Goal: Information Seeking & Learning: Learn about a topic

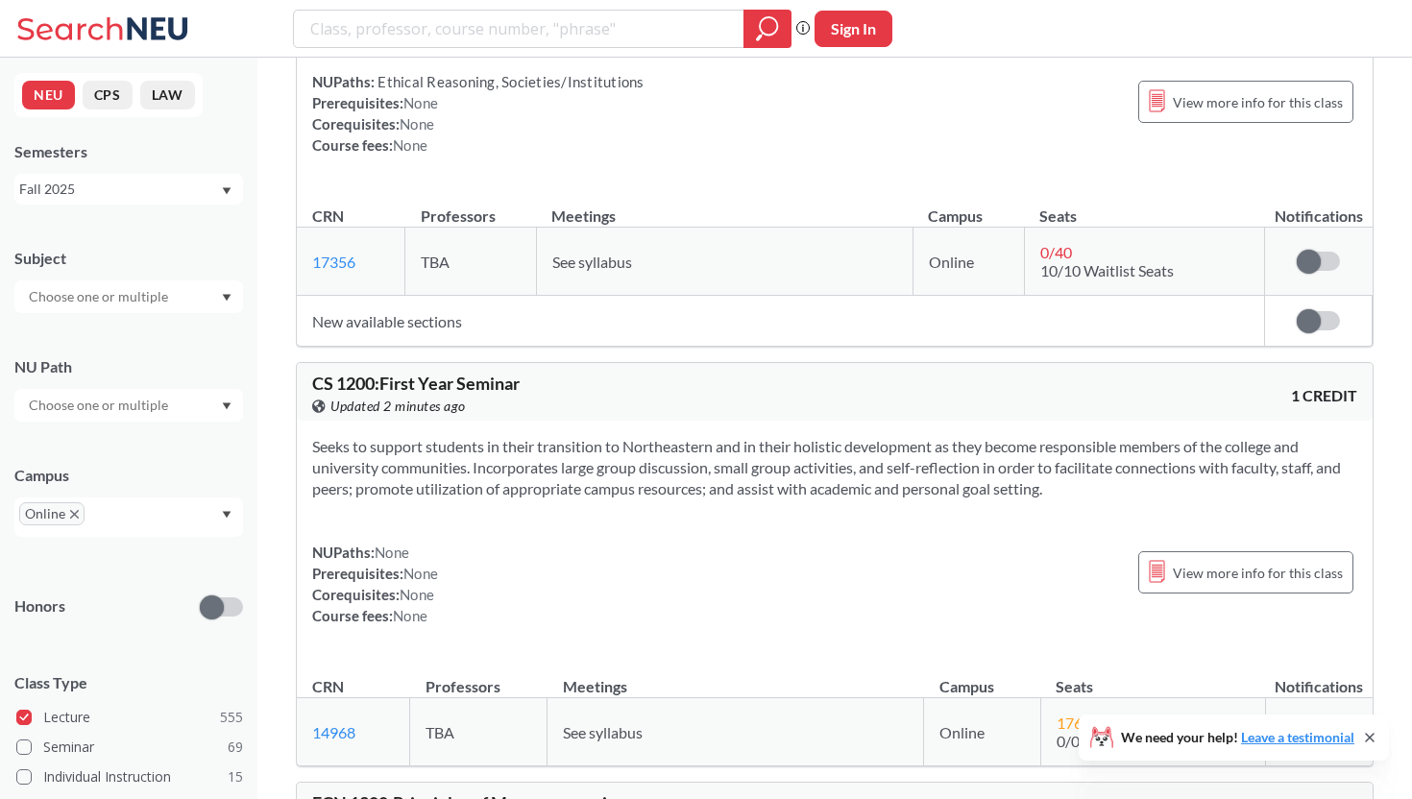
scroll to position [28413, 0]
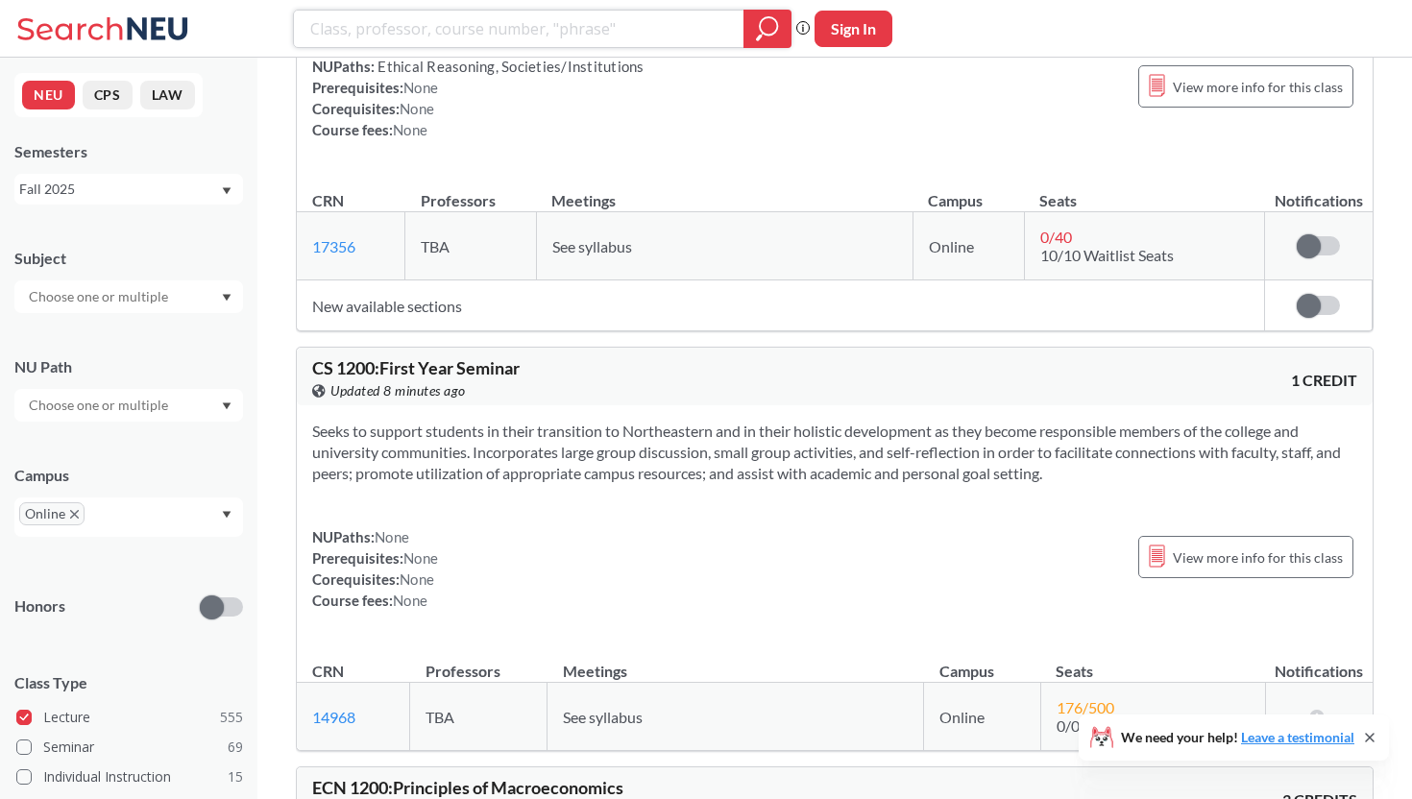
click at [582, 32] on input "search" at bounding box center [519, 28] width 422 height 33
type input "Intro to Mindfulness"
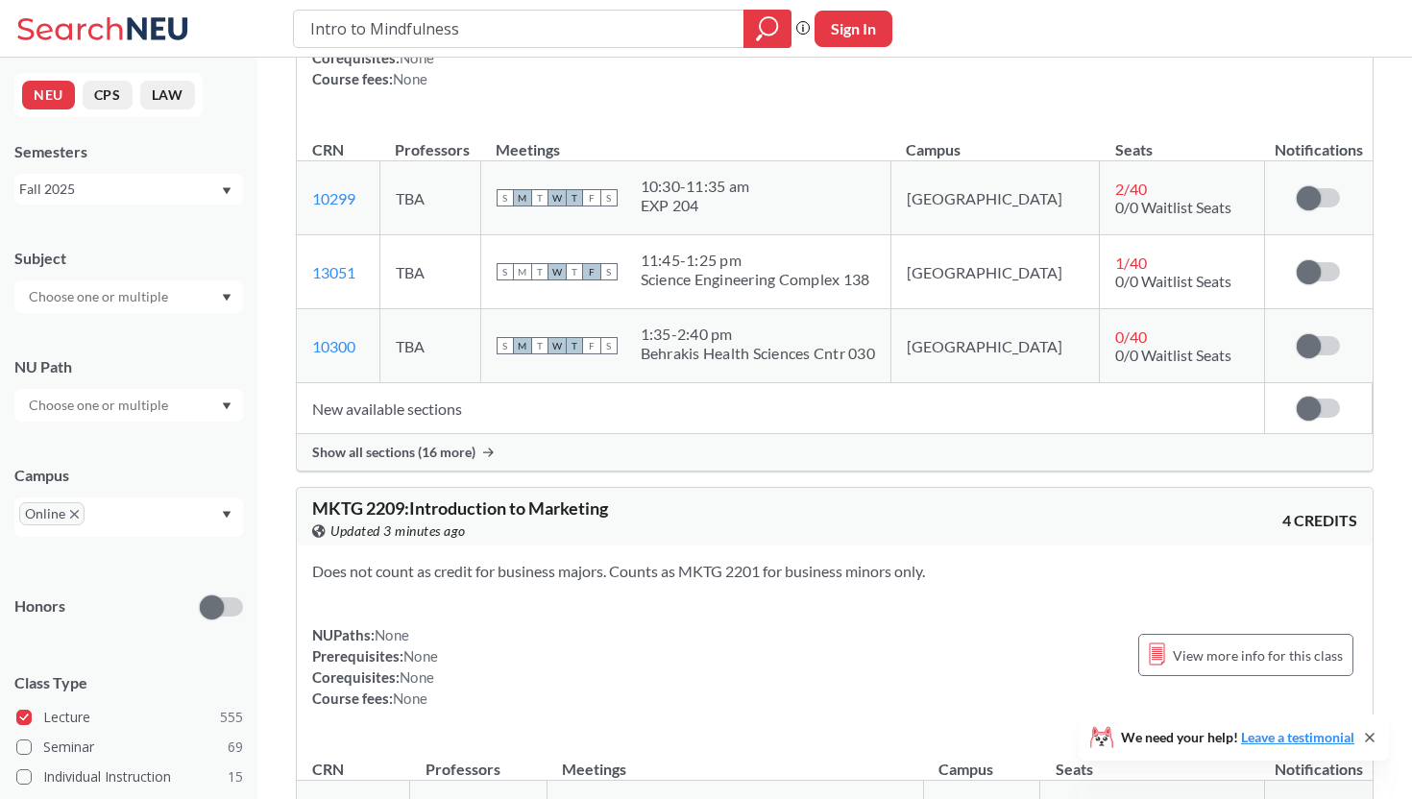
scroll to position [1651, 0]
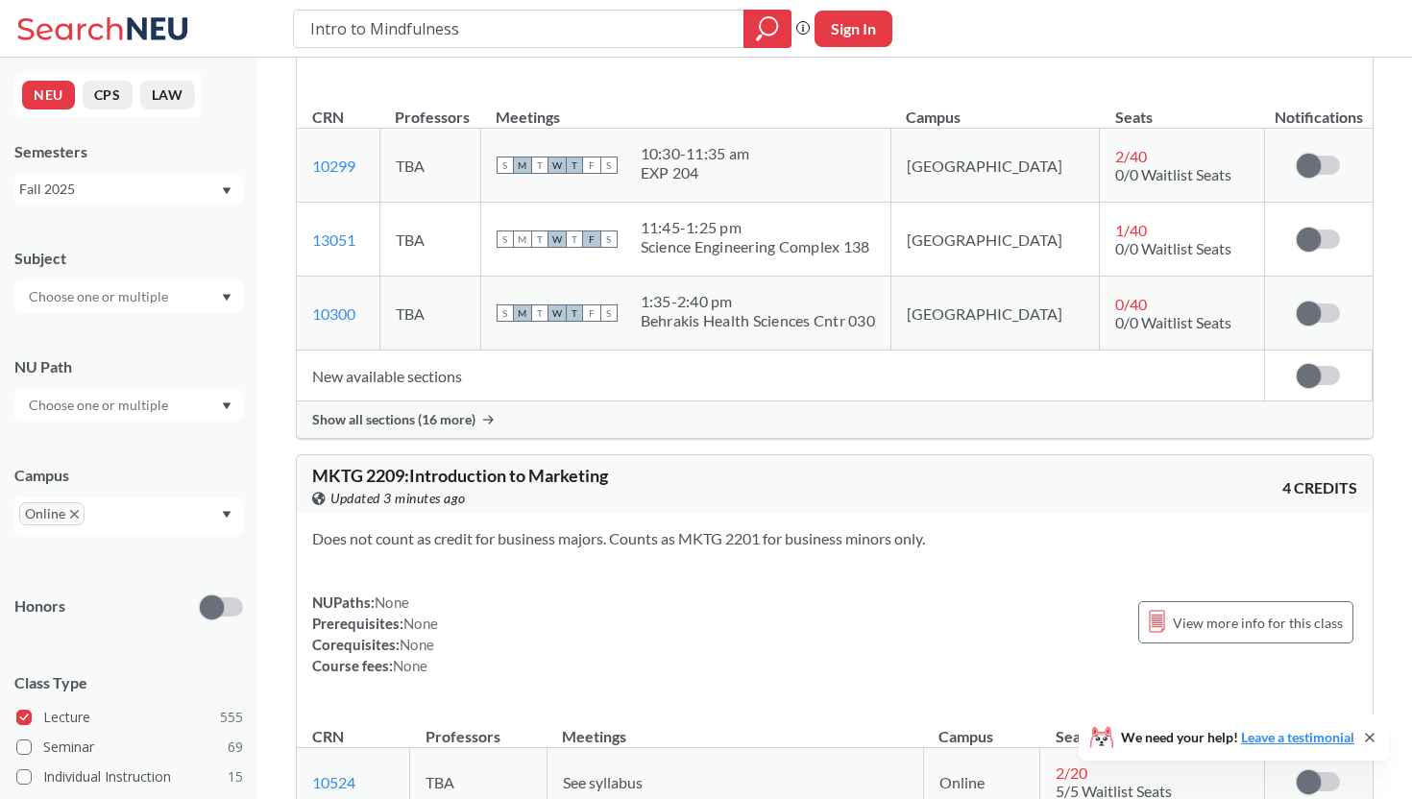
click at [344, 36] on input "Intro to Mindfulness" at bounding box center [519, 28] width 422 height 33
type input "Introduction to Mindfulness"
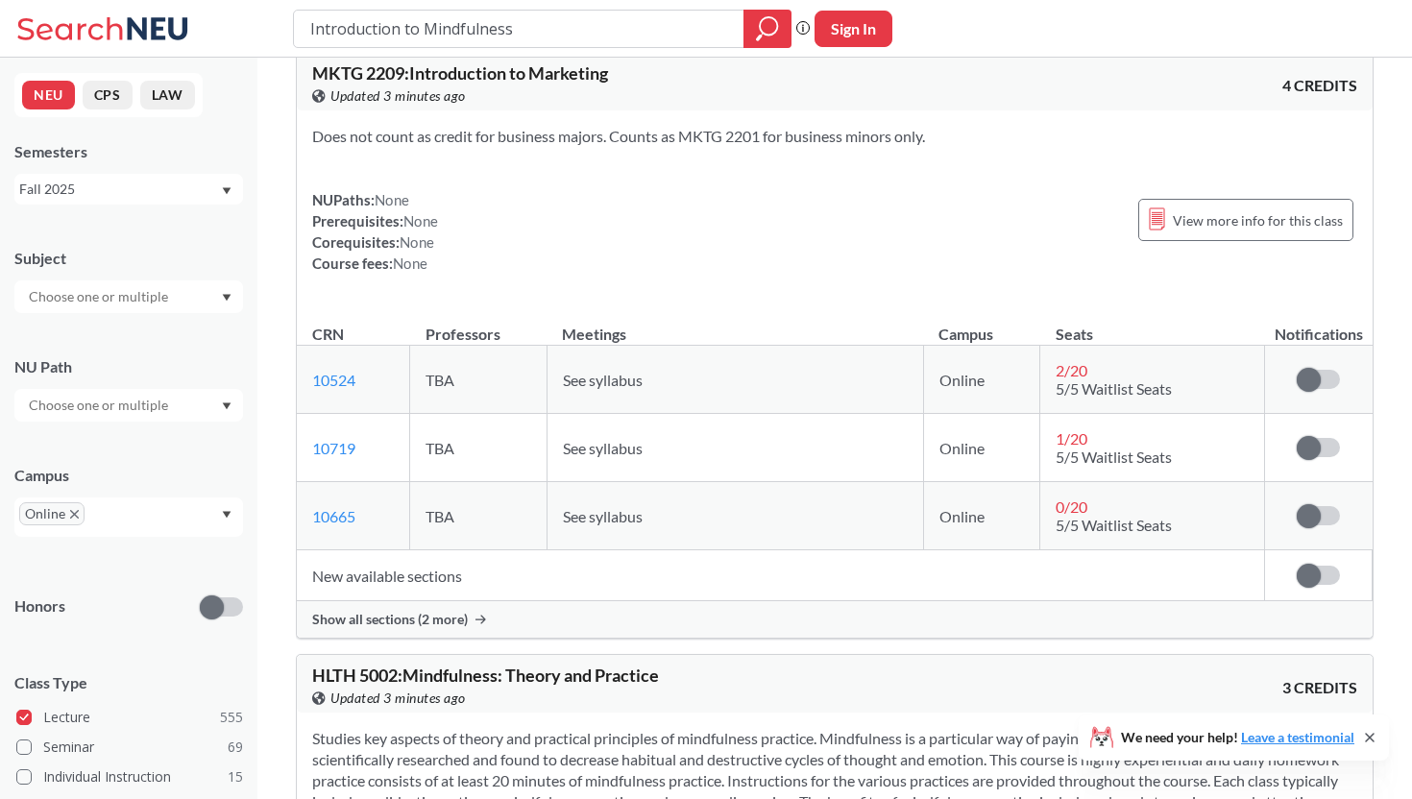
scroll to position [1460, 0]
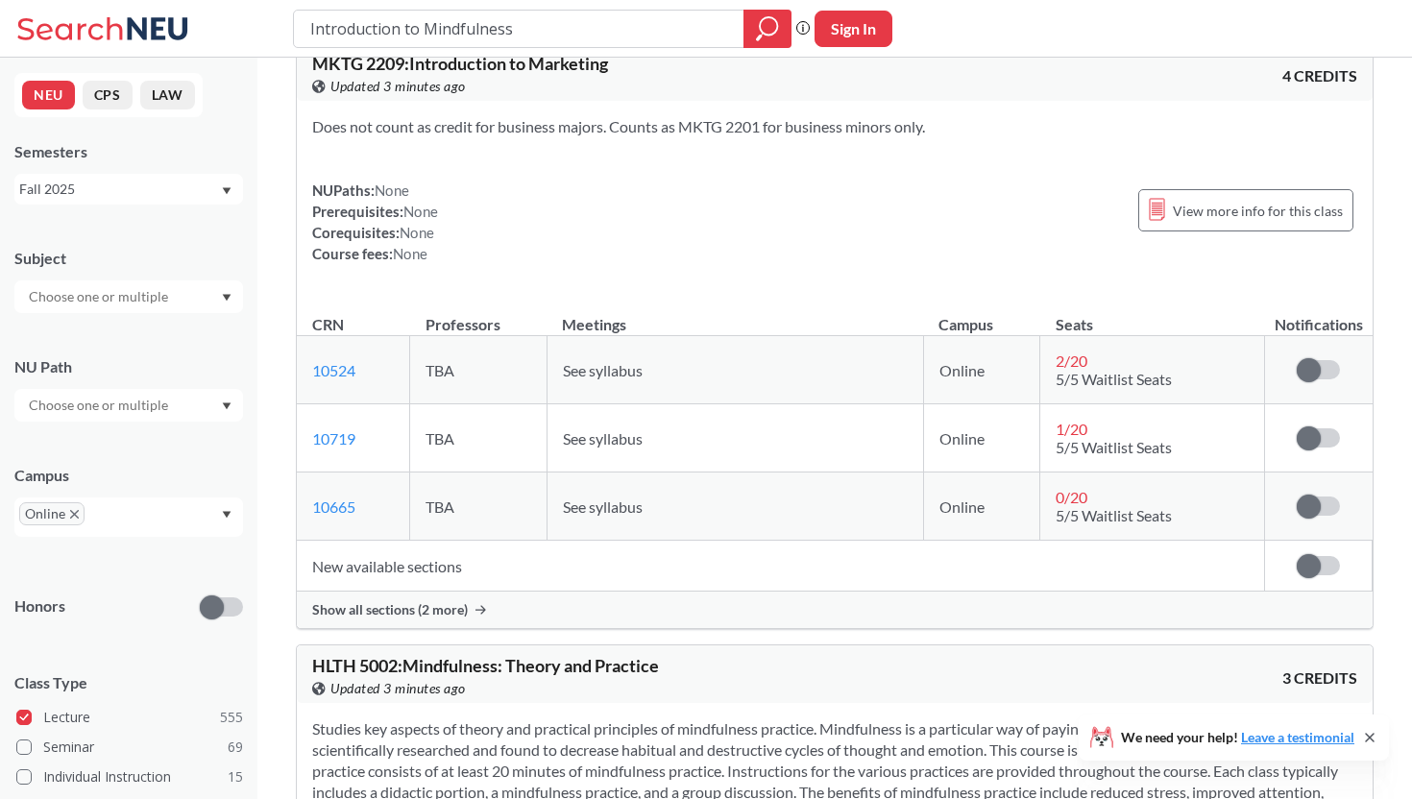
click at [478, 29] on input "Introduction to Mindfulness" at bounding box center [519, 28] width 422 height 33
type input "Introduction to Mindfullness"
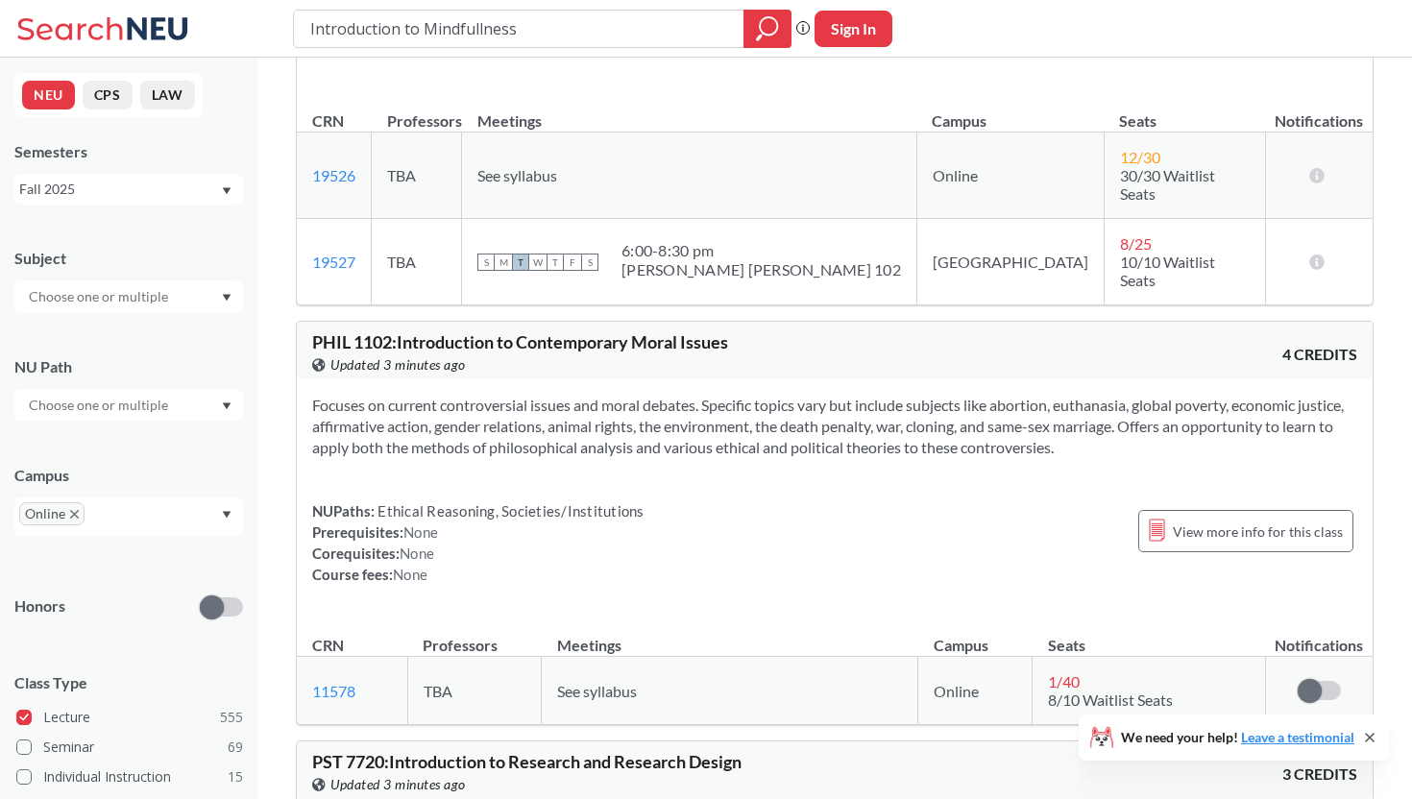
scroll to position [10769, 0]
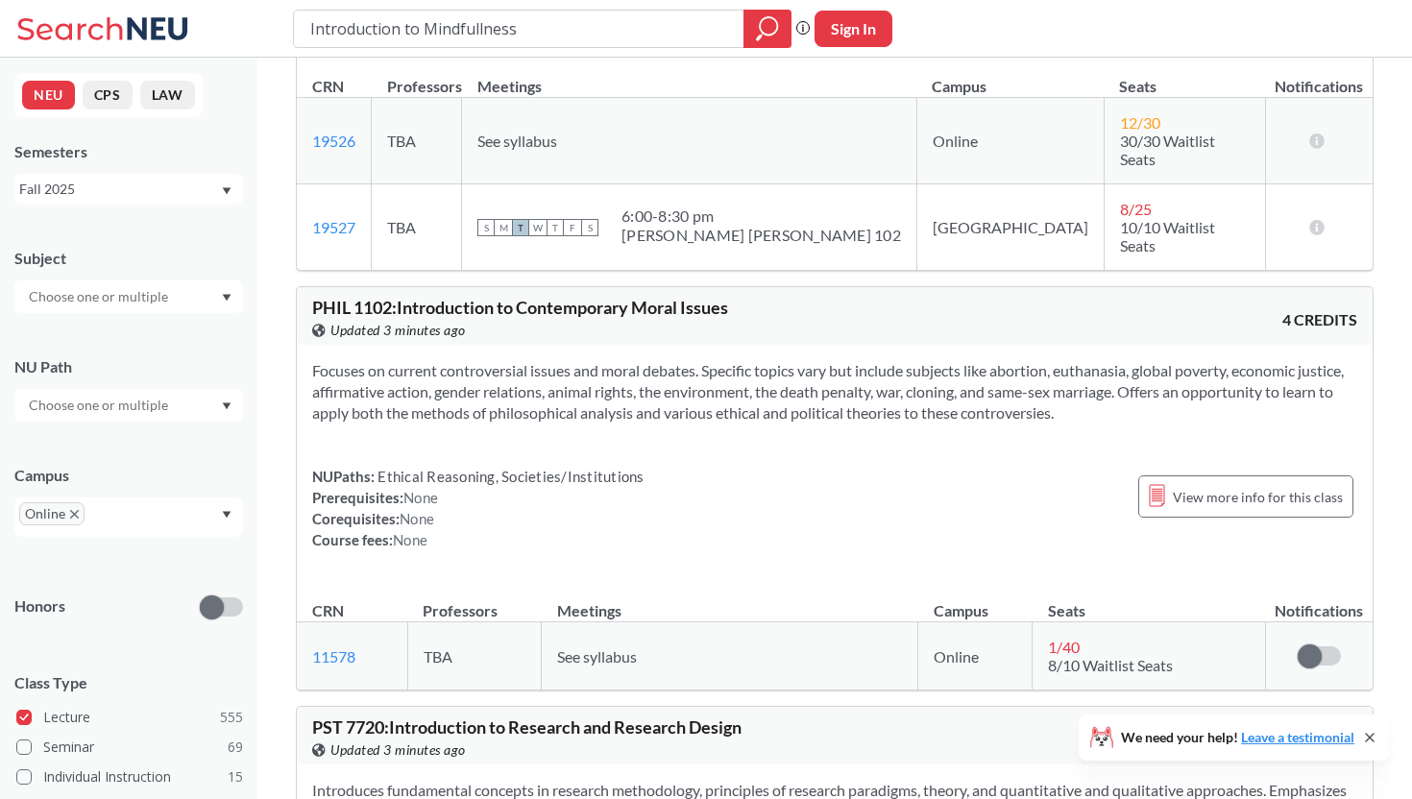
drag, startPoint x: 544, startPoint y: 34, endPoint x: 238, endPoint y: -39, distance: 314.1
type input "Latin American Film"
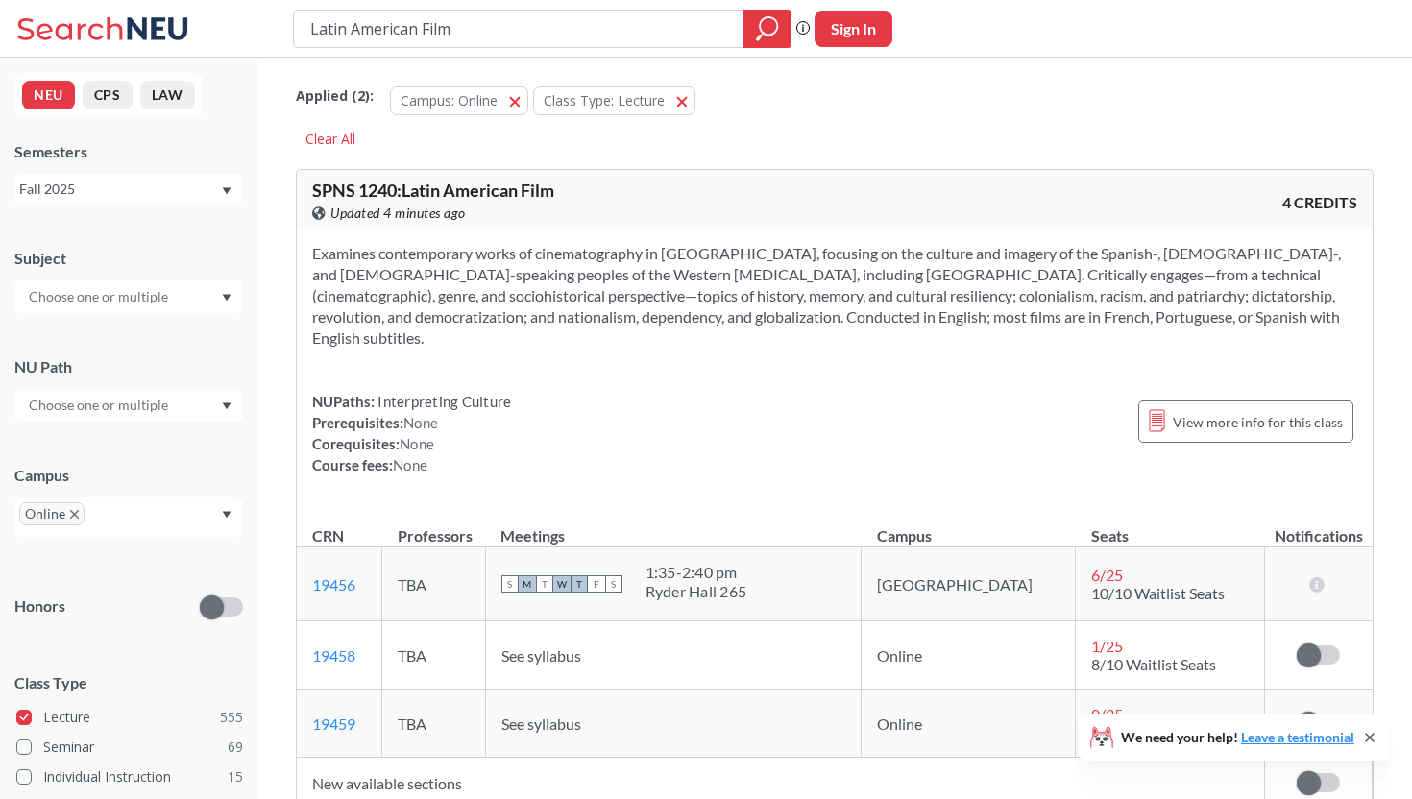
drag, startPoint x: 526, startPoint y: 35, endPoint x: 254, endPoint y: 12, distance: 273.7
click at [254, 12] on div "Latin American Film Phrase search guarantees the exact search appears in the re…" at bounding box center [706, 29] width 1412 height 58
type input "Meditation"
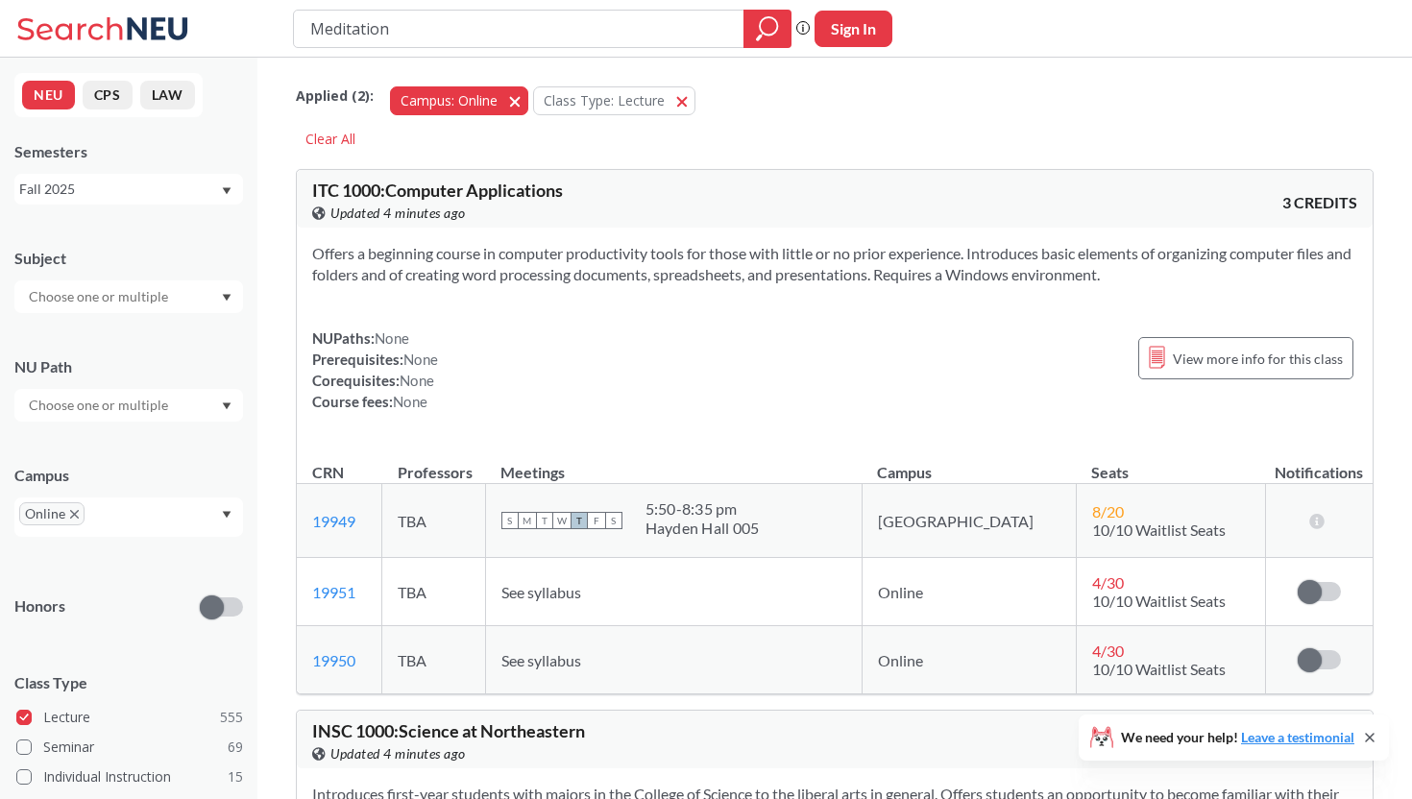
click at [511, 96] on button "Campus: Online Online" at bounding box center [459, 100] width 138 height 29
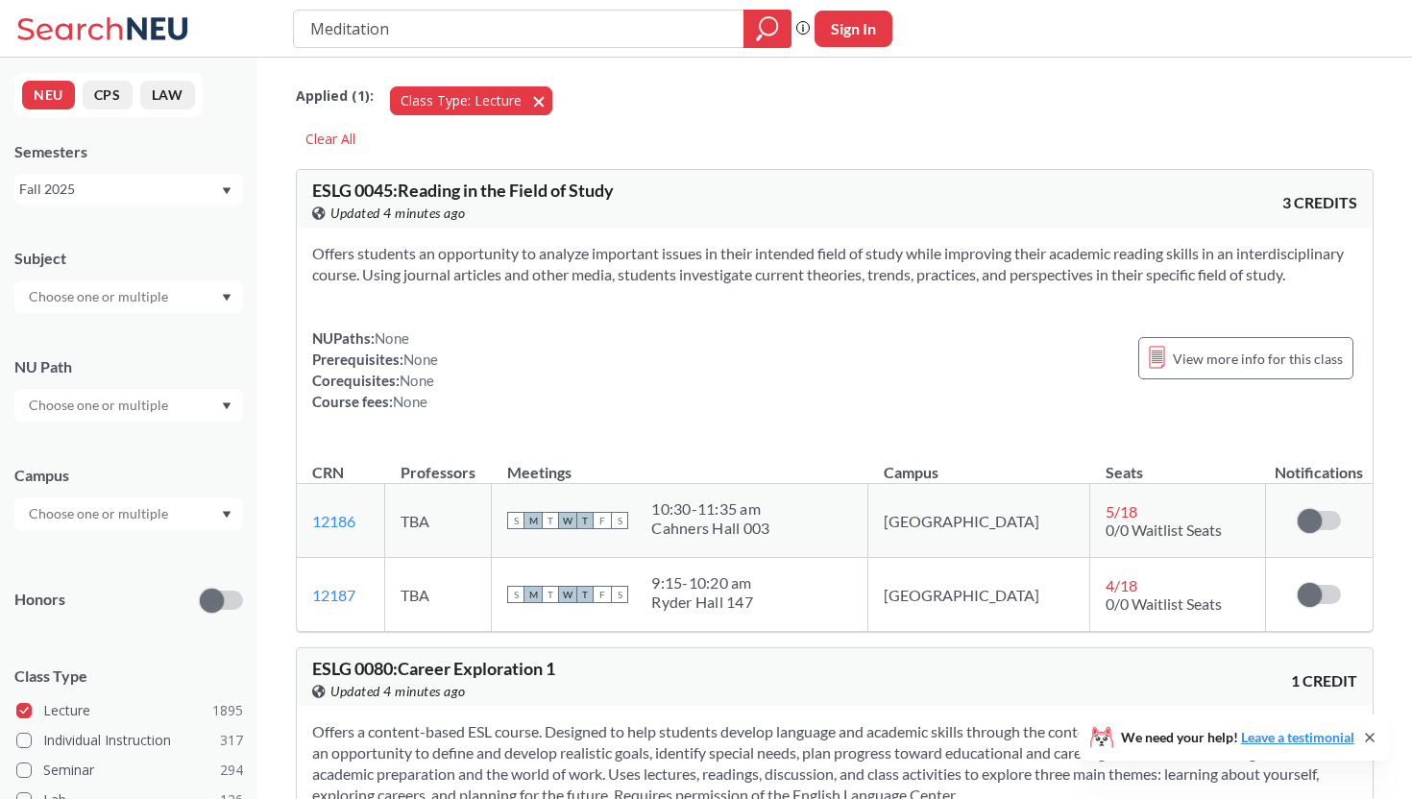
click at [537, 101] on button "Class Type: Lecture Lecture" at bounding box center [471, 100] width 162 height 29
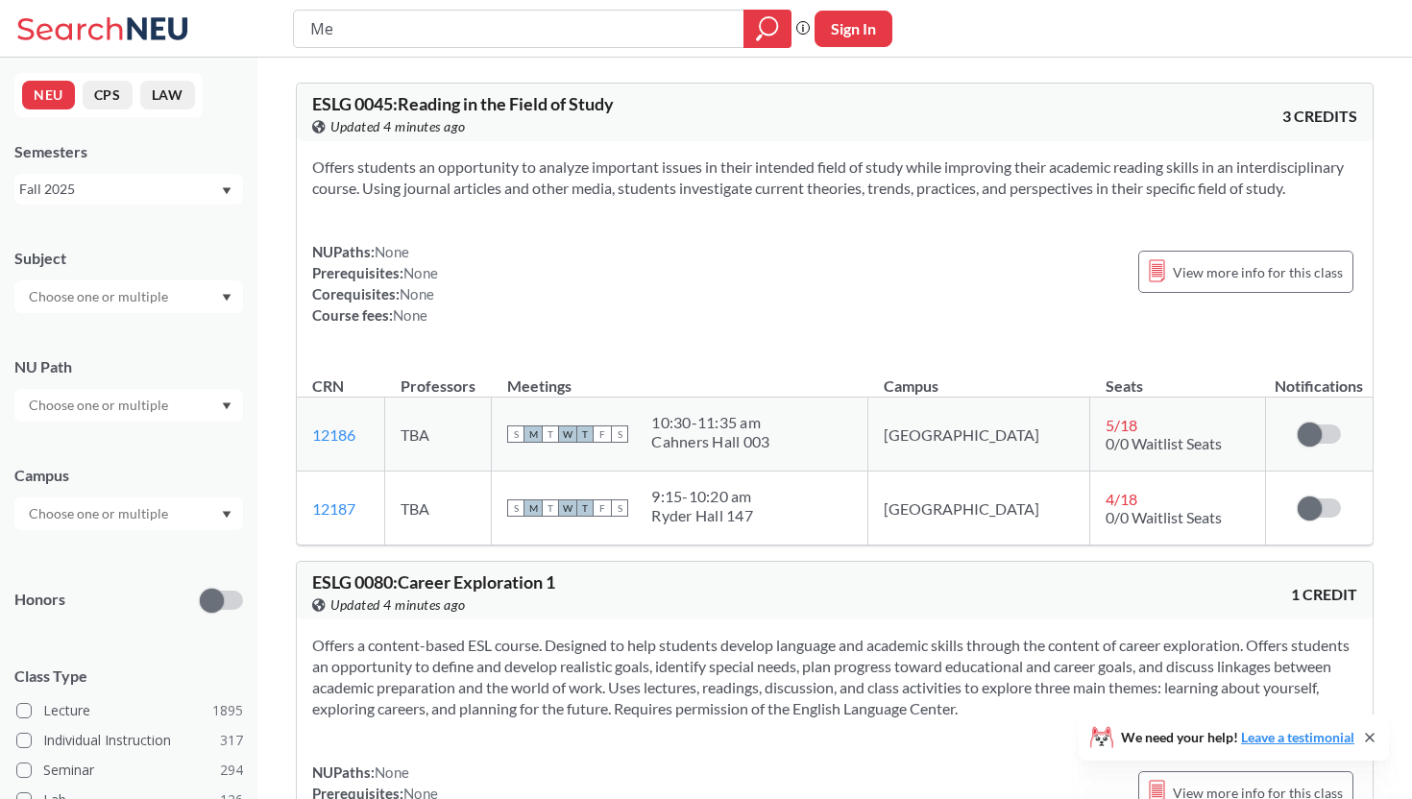
type input "M"
type input "Mindfulness"
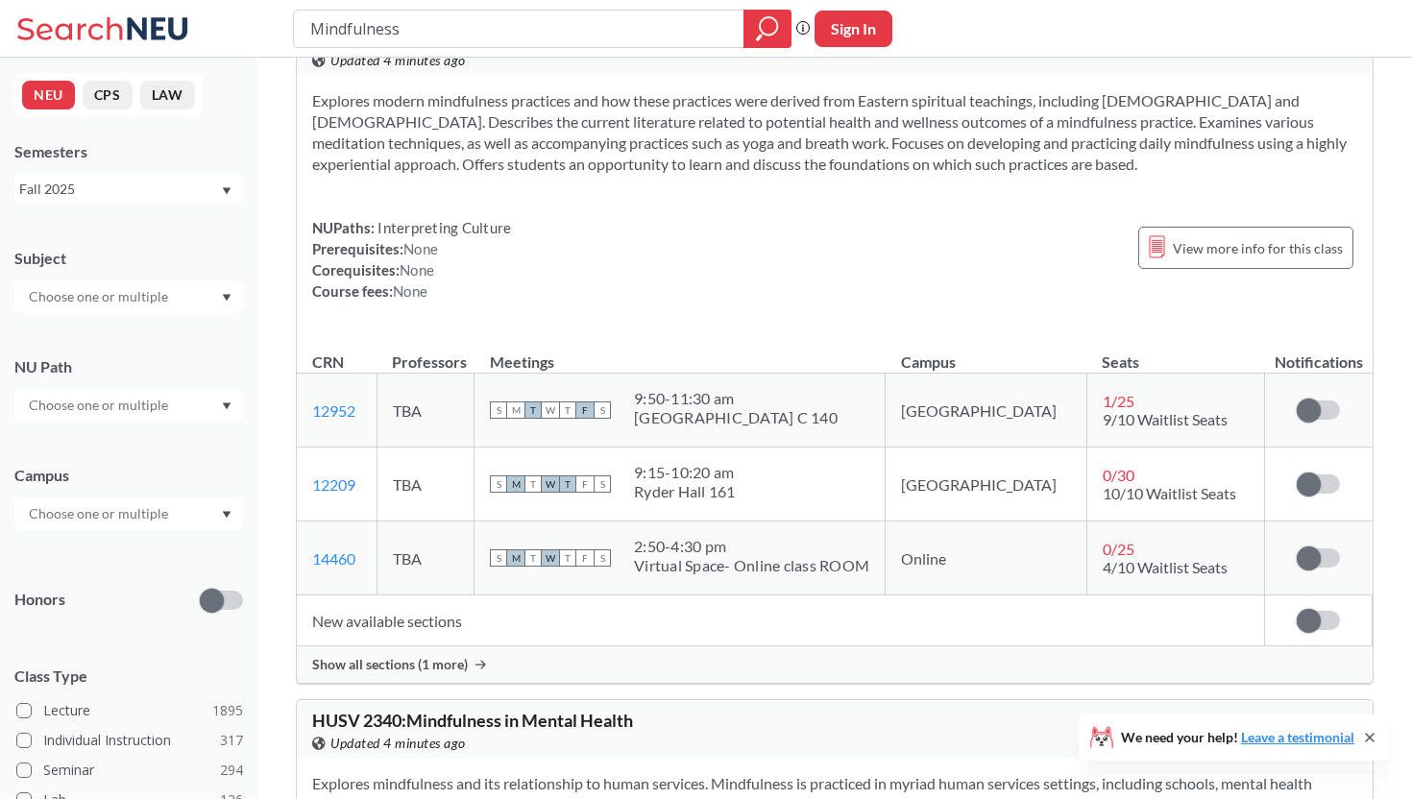
scroll to position [76, 0]
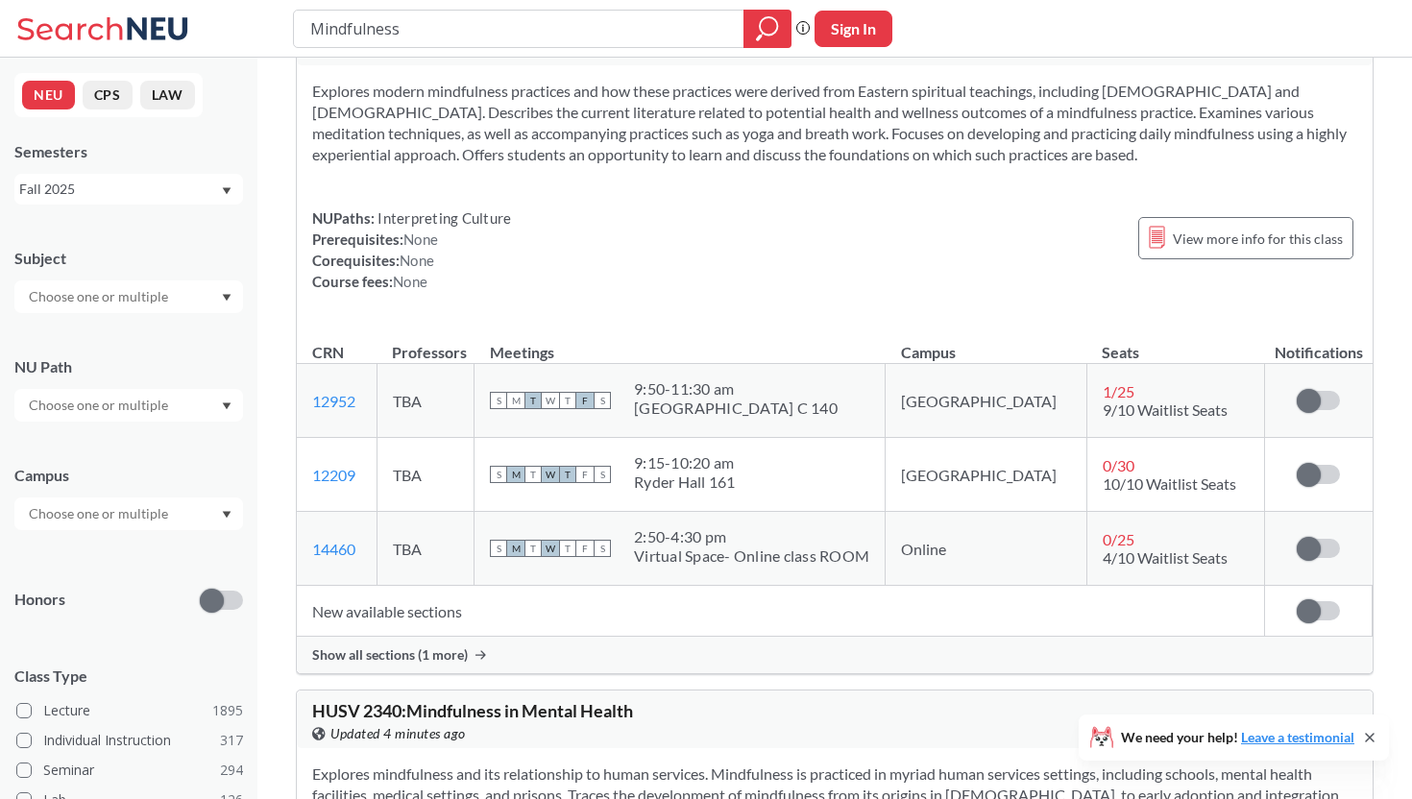
click at [422, 618] on td "New available sections" at bounding box center [781, 611] width 968 height 51
click at [408, 658] on span "Show all sections (1 more)" at bounding box center [390, 655] width 156 height 17
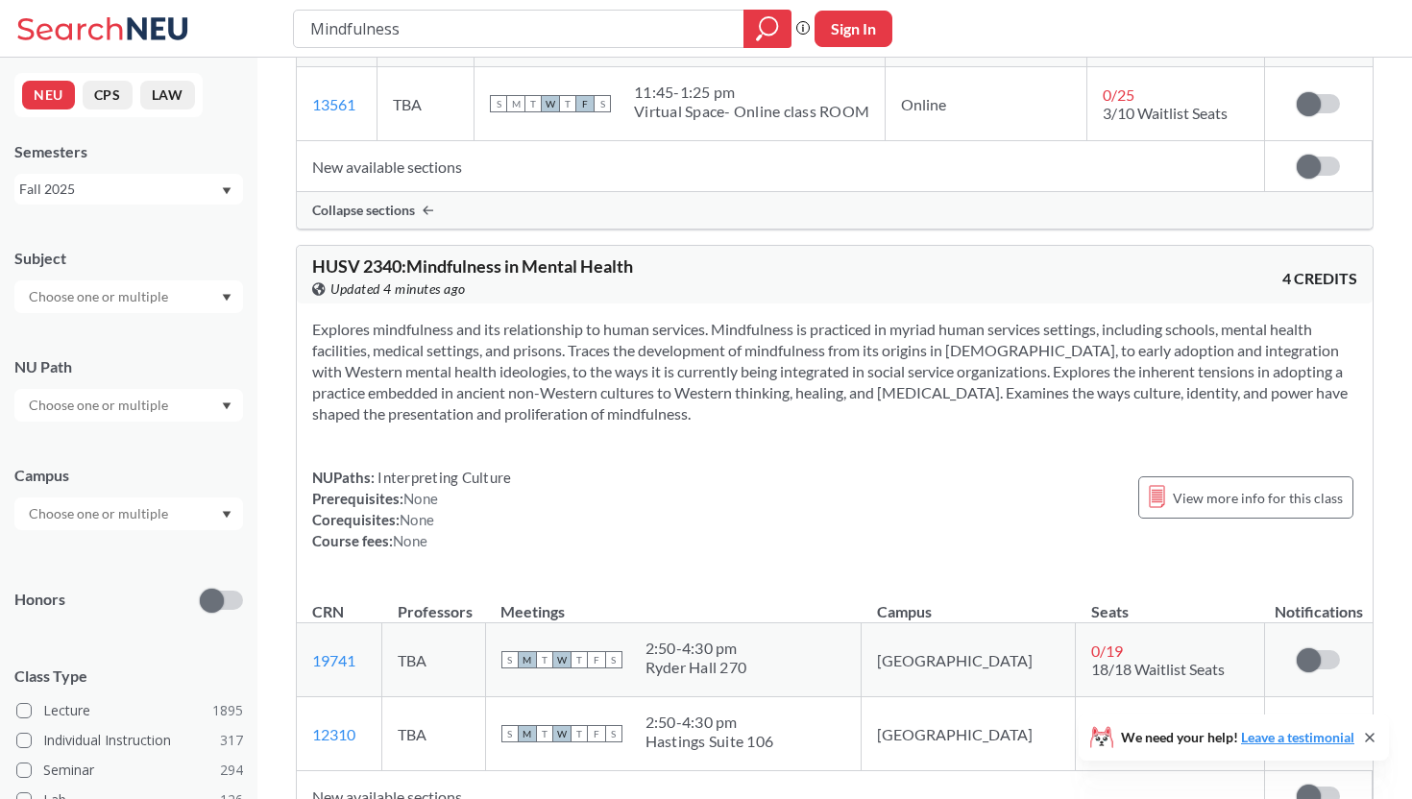
scroll to position [0, 0]
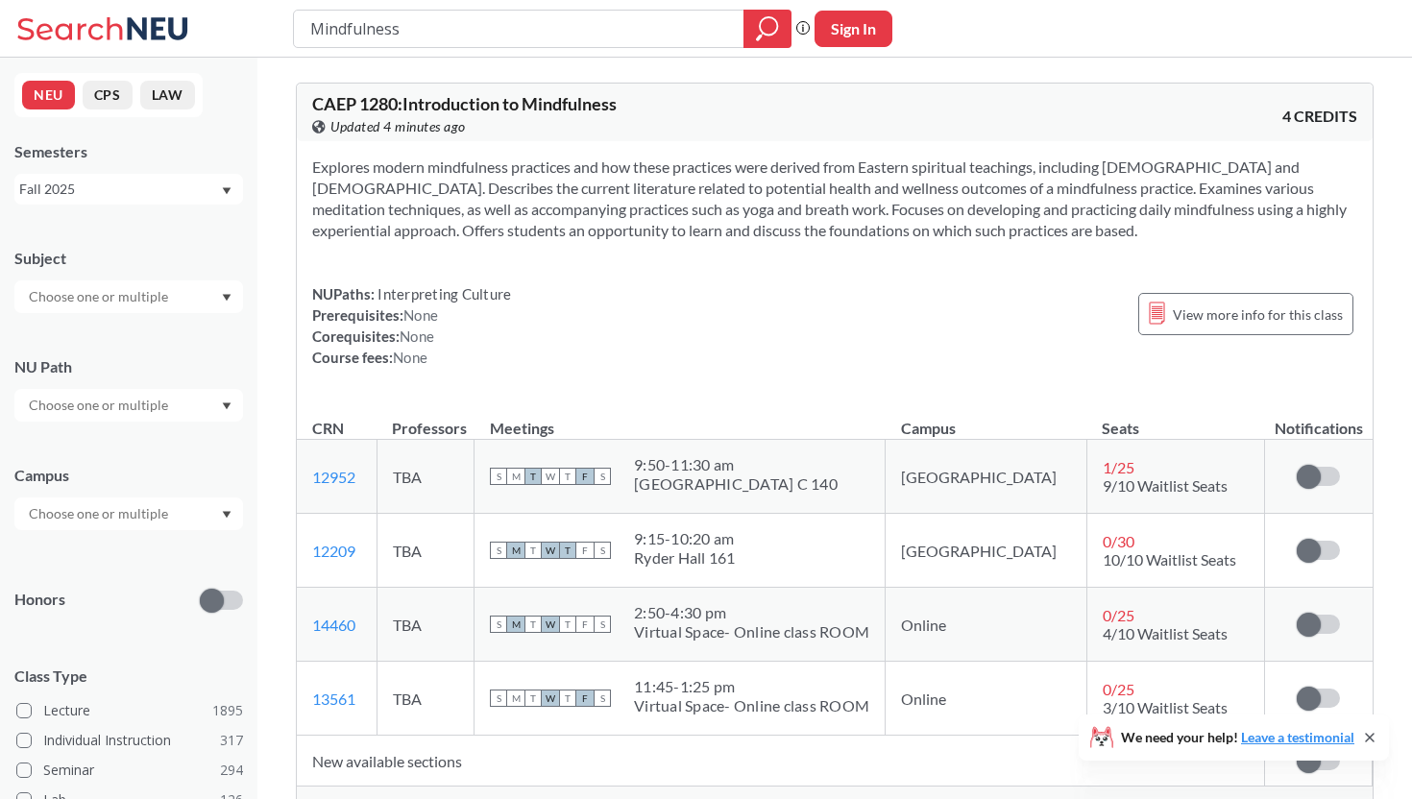
click at [1196, 290] on div "View more info for this class" at bounding box center [1245, 313] width 215 height 61
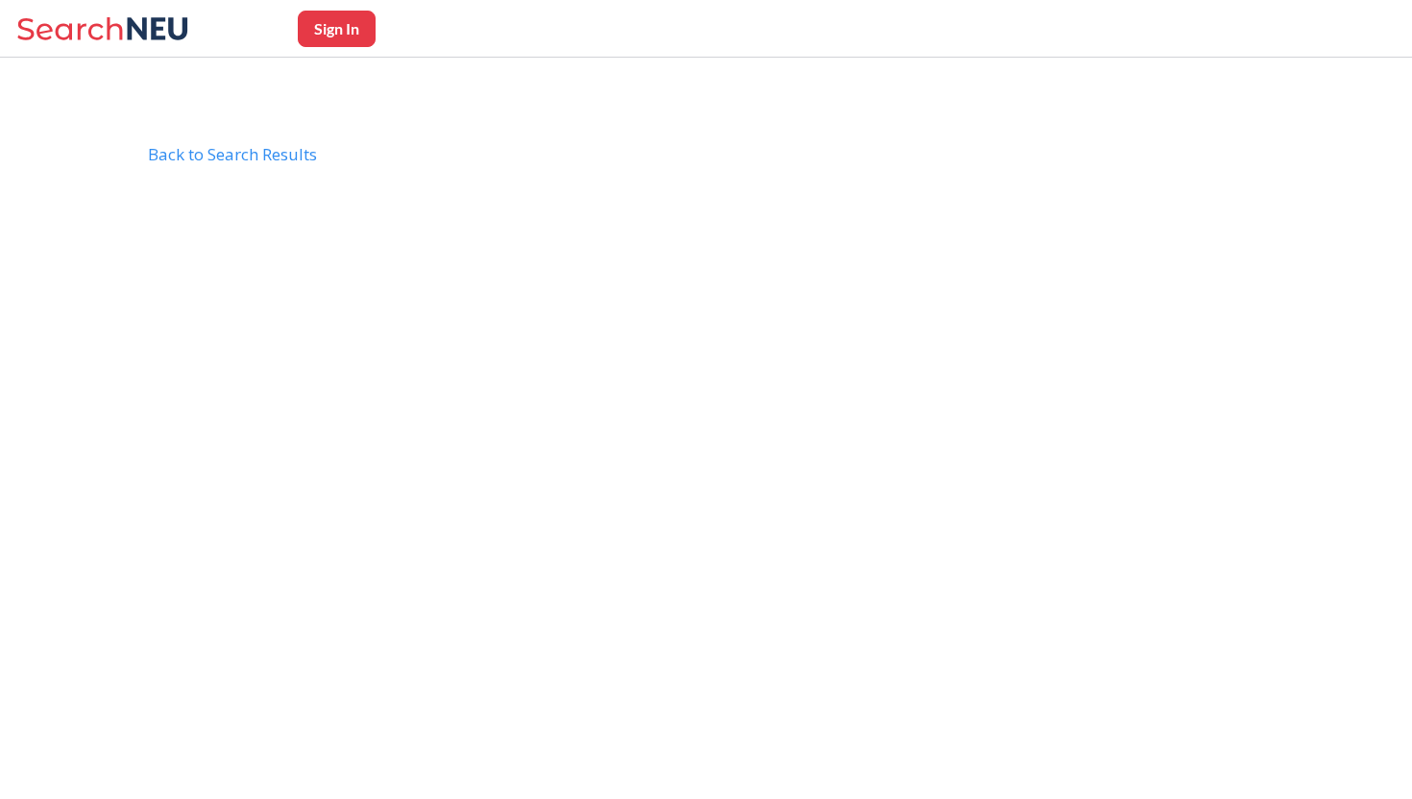
click at [1178, 320] on body "Sign In Back to Search Results CAEP1280" at bounding box center [706, 543] width 1412 height 799
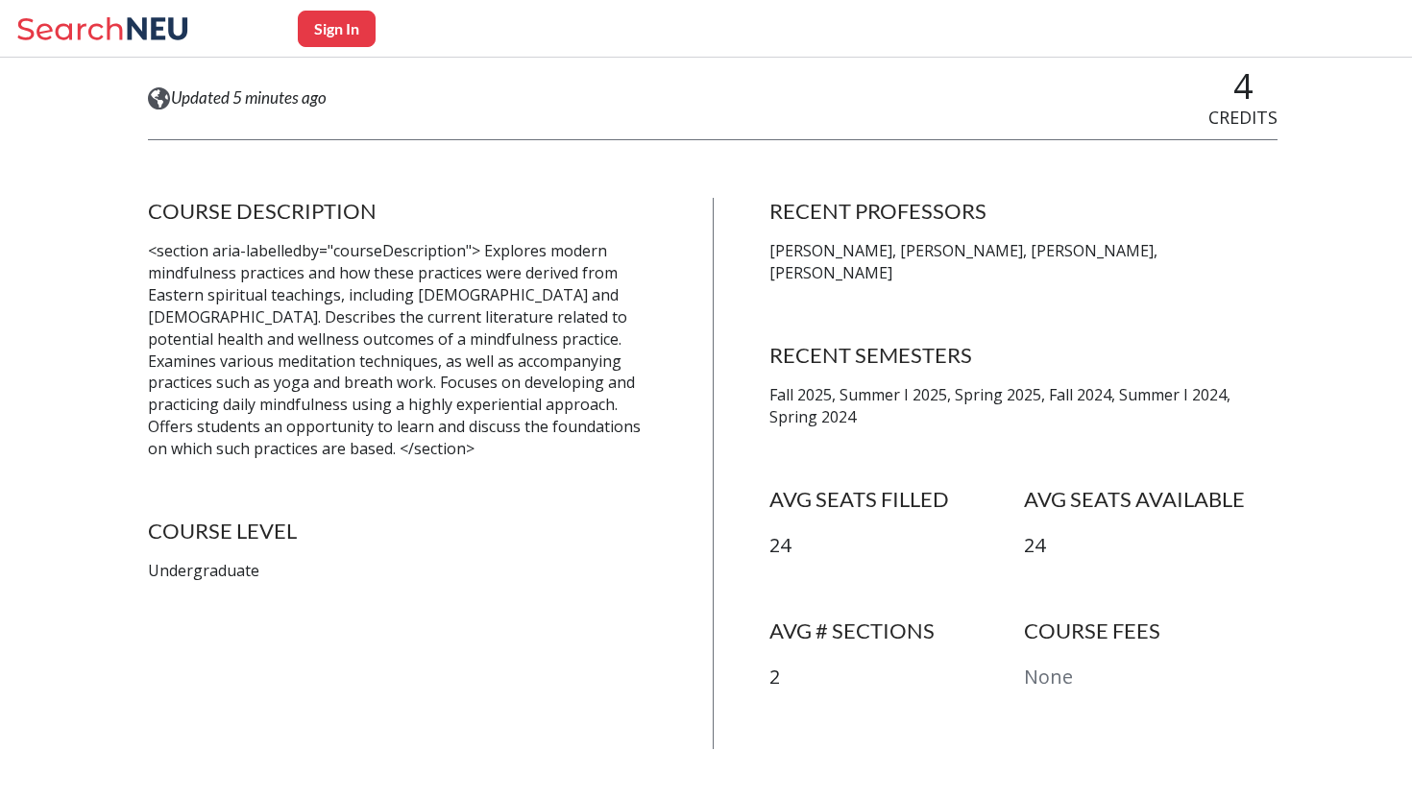
scroll to position [275, 0]
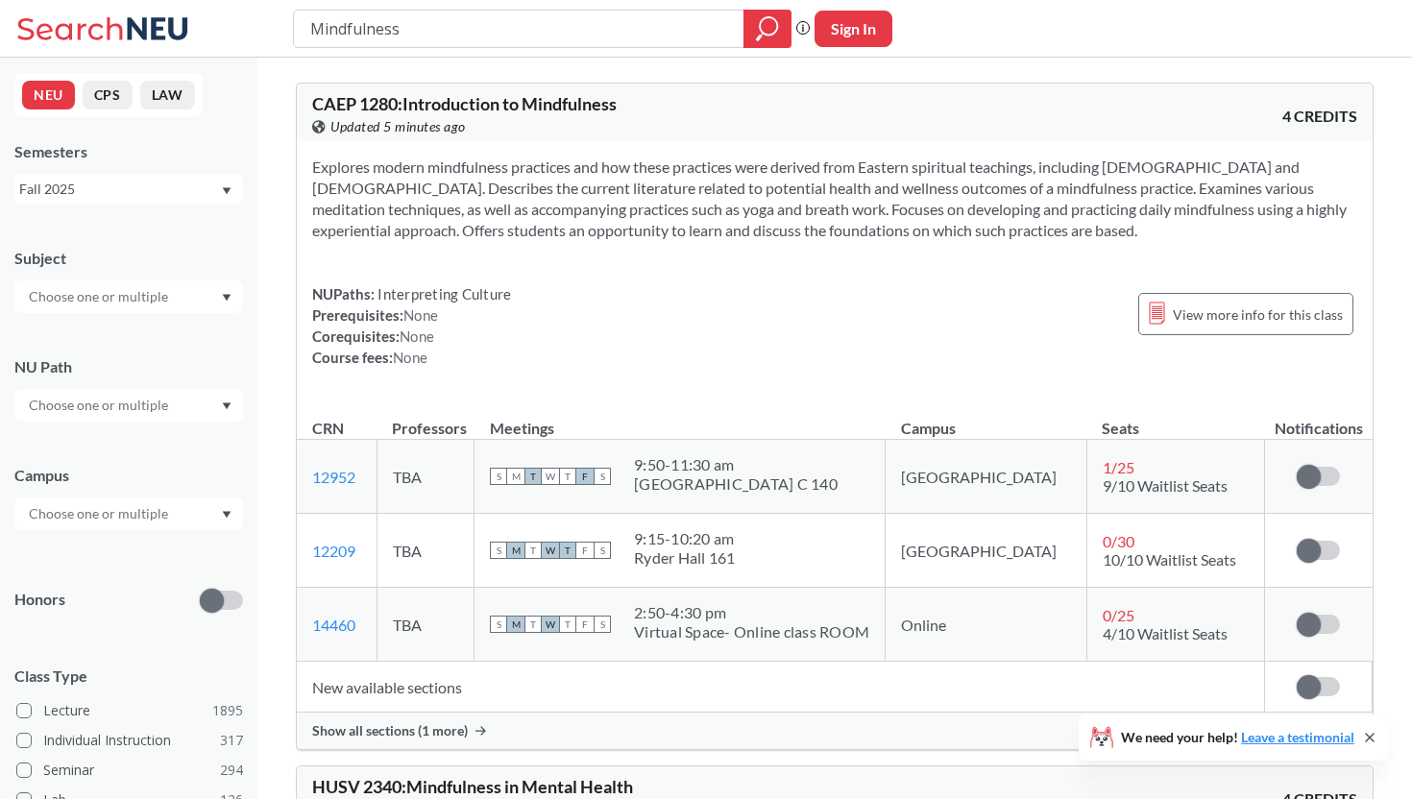
drag, startPoint x: 436, startPoint y: 29, endPoint x: 154, endPoint y: 11, distance: 283.0
click at [158, 10] on div "Mindfulness Phrase search guarantees the exact search appears in the results. E…" at bounding box center [706, 29] width 1412 height 58
type input "Latin American Film"
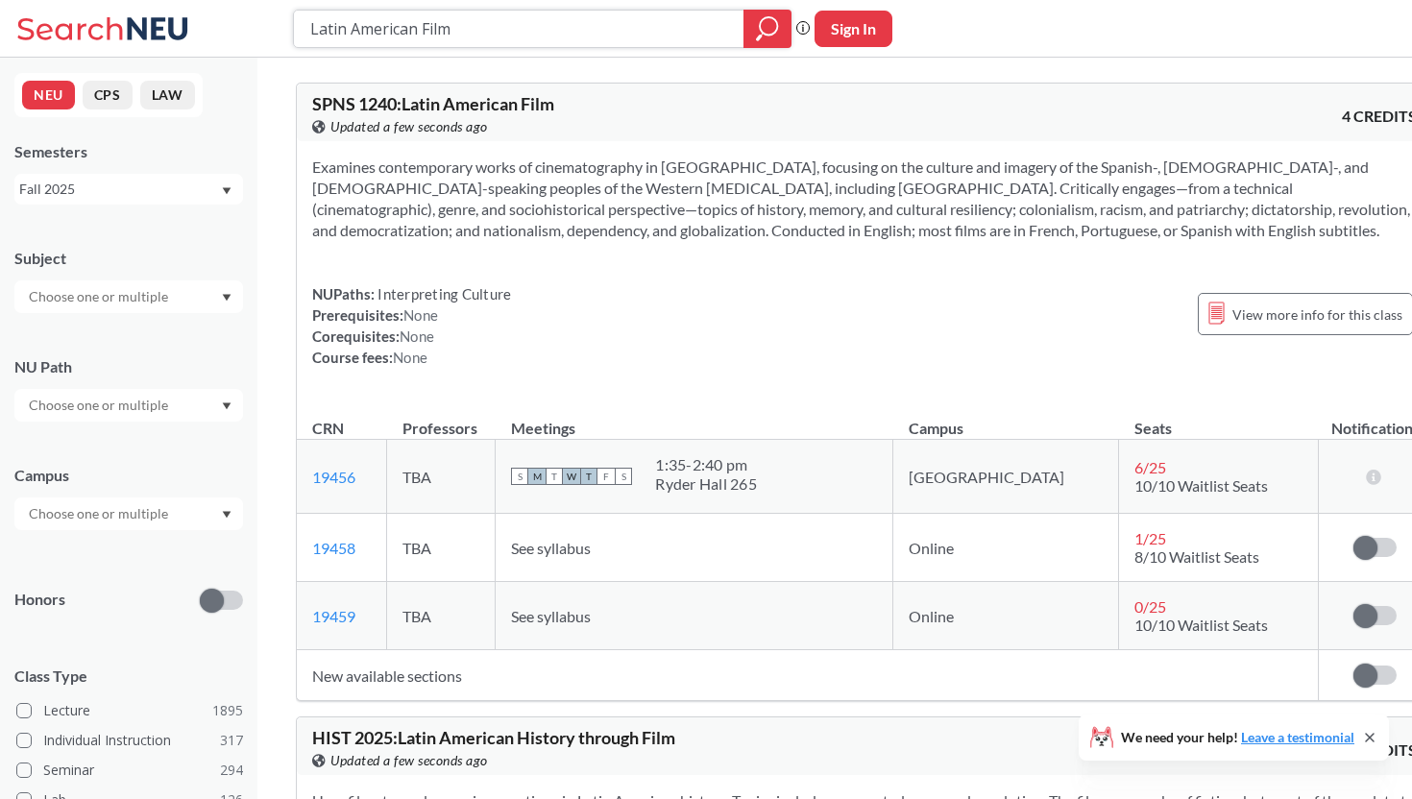
click at [526, 26] on input "Latin American Film" at bounding box center [519, 28] width 422 height 33
